Goal: Use online tool/utility: Use online tool/utility

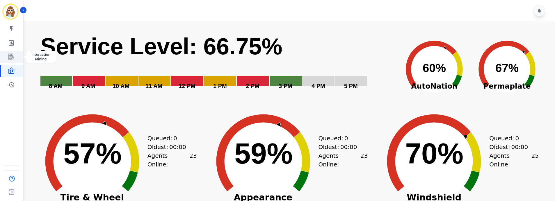
click at [12, 53] on link "Sidebar" at bounding box center [12, 57] width 22 height 12
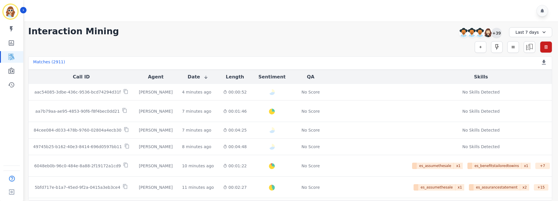
click at [496, 34] on div "+39" at bounding box center [496, 33] width 10 height 10
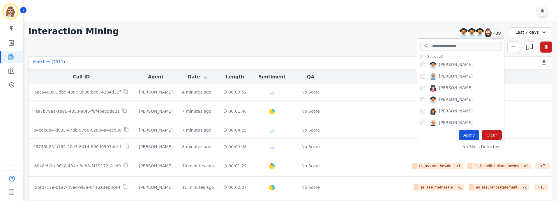
scroll to position [388, 0]
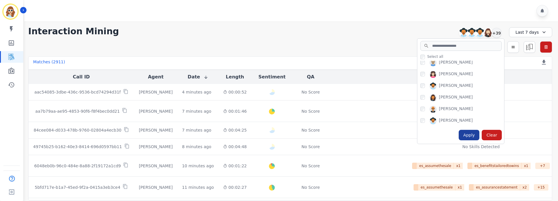
click at [474, 134] on div "Apply" at bounding box center [468, 135] width 21 height 10
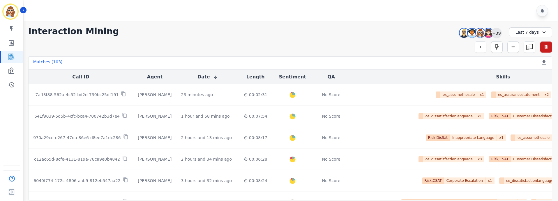
click at [498, 33] on div "+39" at bounding box center [496, 33] width 10 height 10
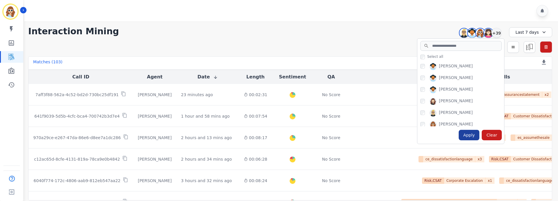
click at [470, 134] on div "Apply" at bounding box center [468, 135] width 21 height 10
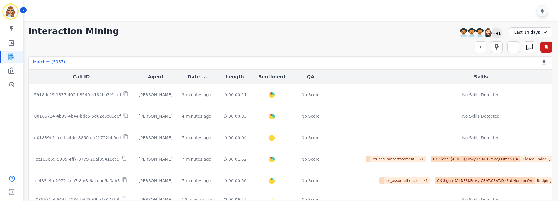
click at [496, 32] on div "+41" at bounding box center [496, 33] width 10 height 10
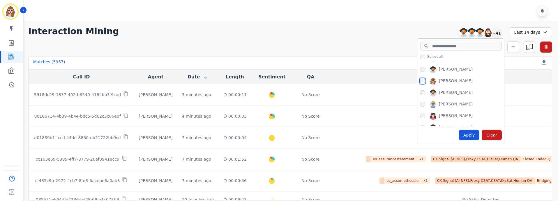
scroll to position [388, 0]
click at [471, 136] on div "Apply" at bounding box center [468, 135] width 21 height 10
